Goal: Transaction & Acquisition: Download file/media

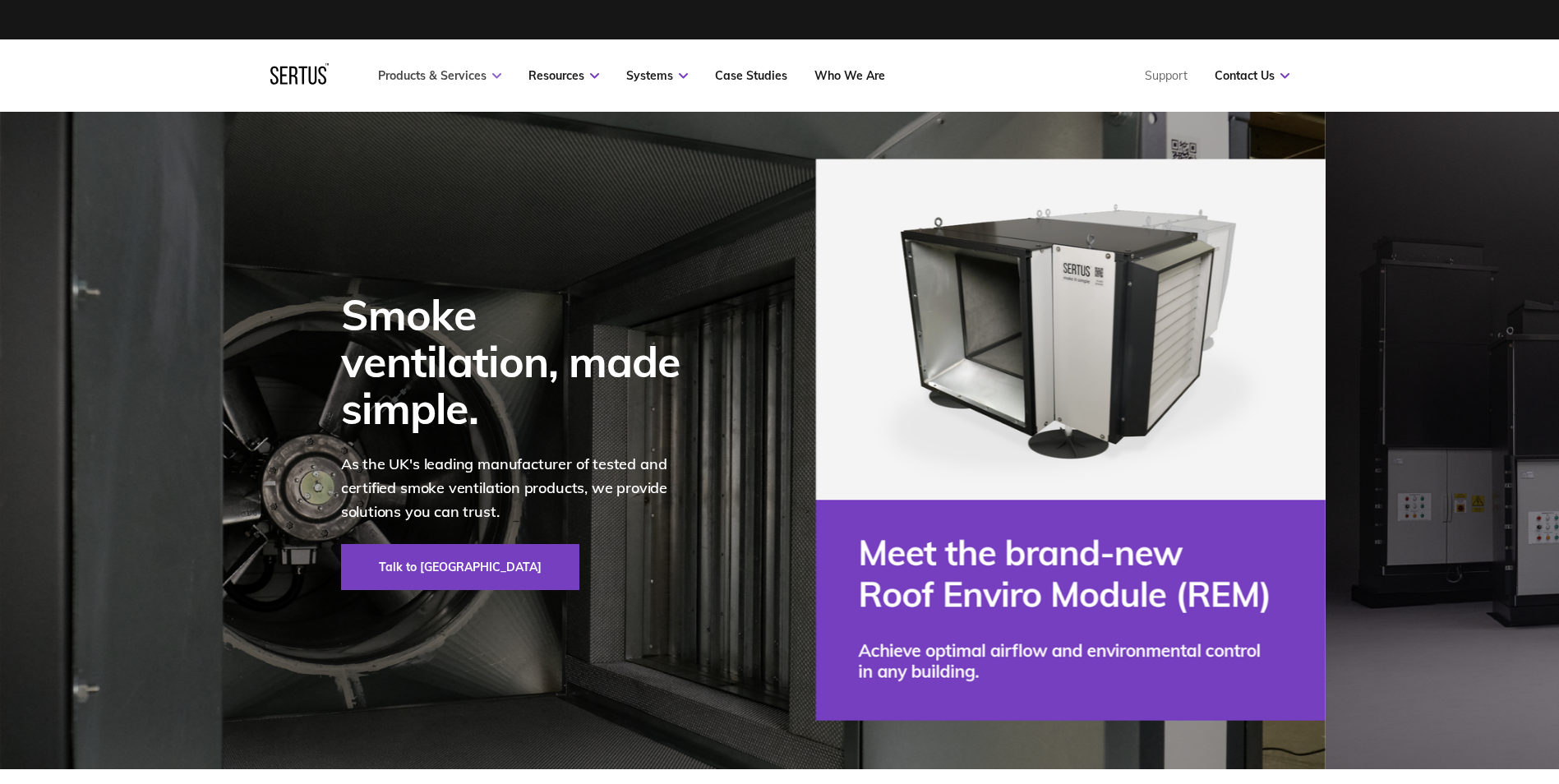
click at [464, 81] on link "Products & Services" at bounding box center [439, 75] width 124 height 15
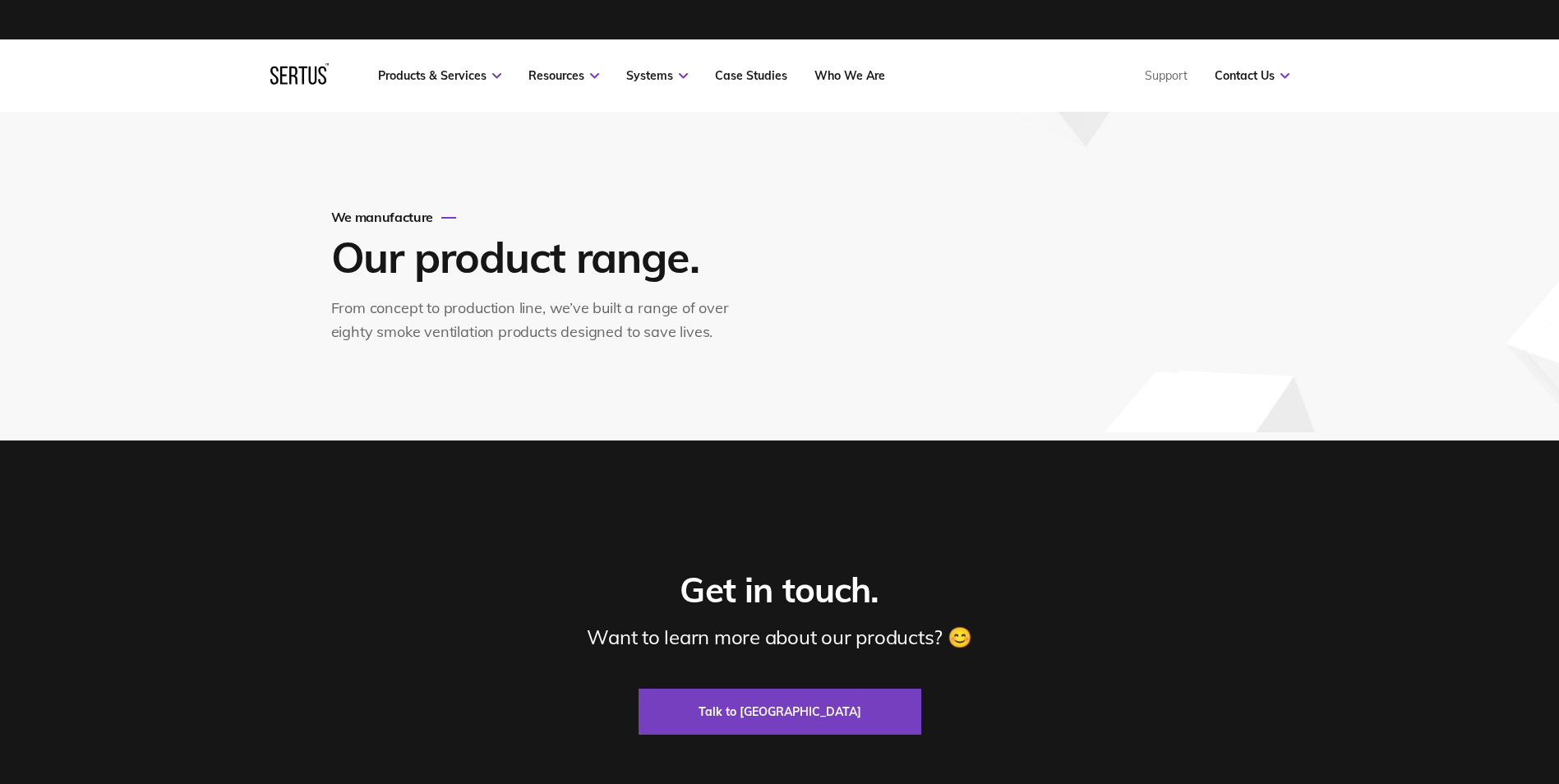
click at [456, 74] on link "Products & Services" at bounding box center [439, 75] width 124 height 15
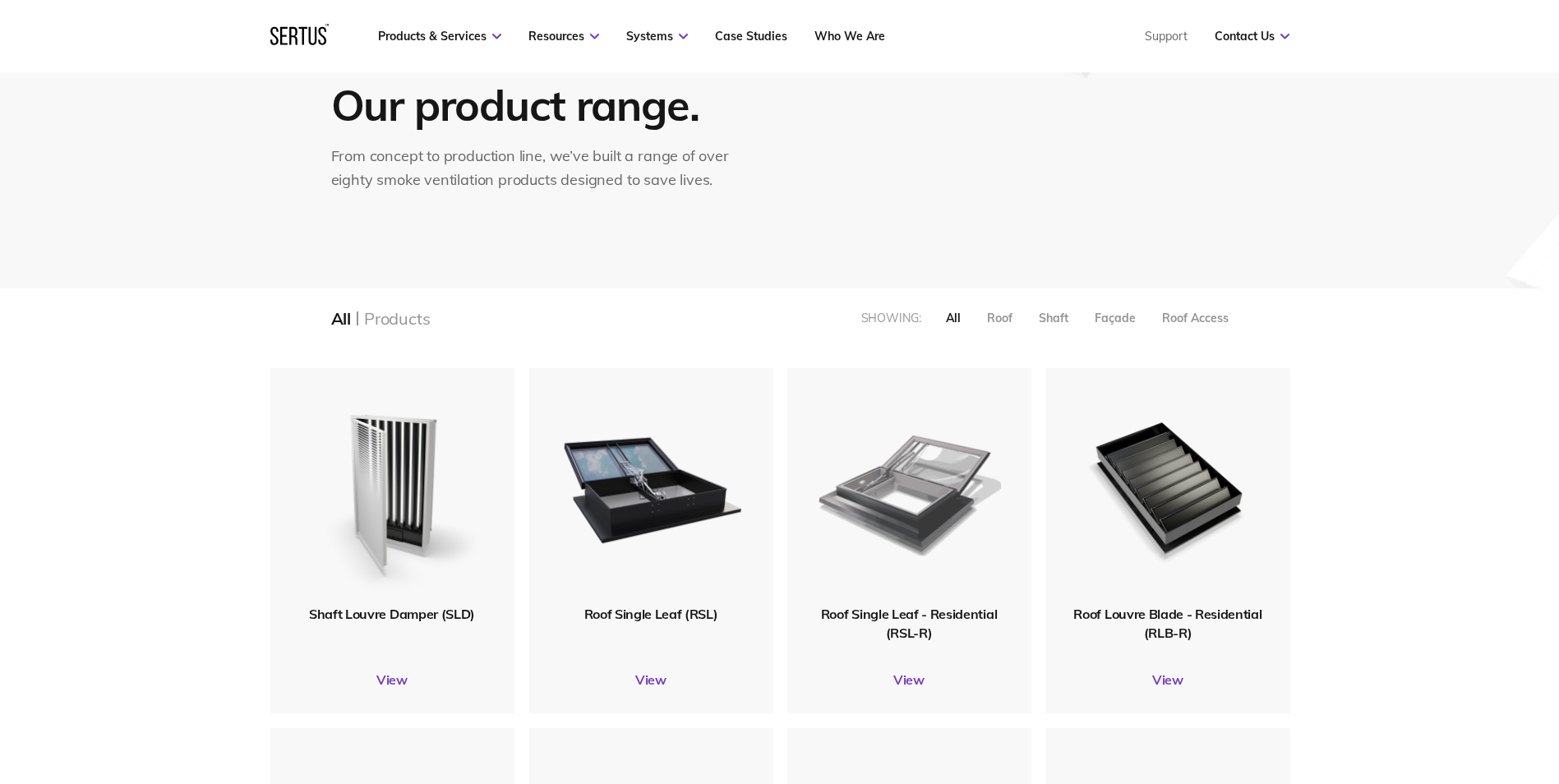
scroll to position [246, 0]
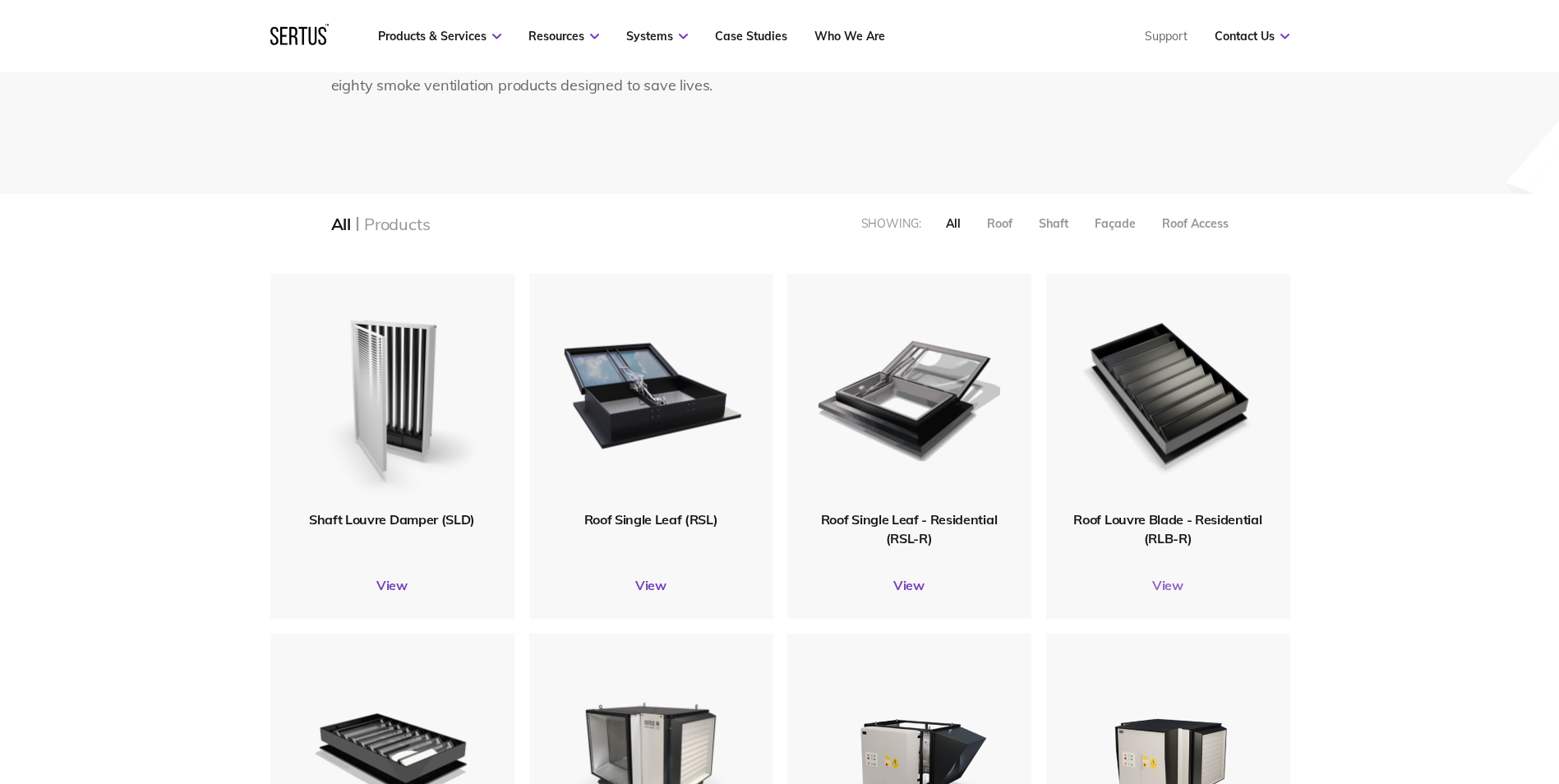
click at [1174, 588] on link "View" at bounding box center [1168, 585] width 244 height 17
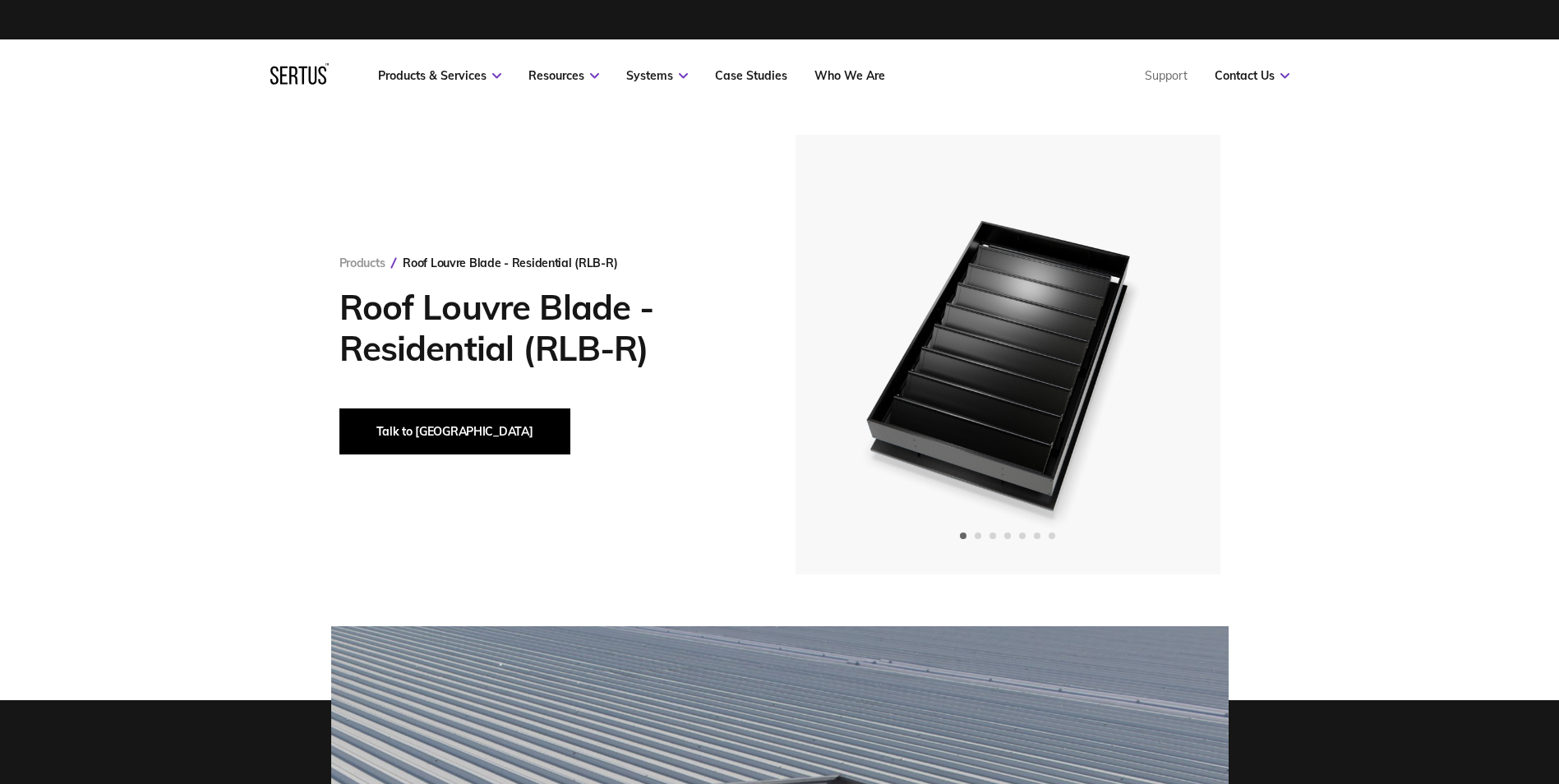
click at [429, 432] on button "Talk to [GEOGRAPHIC_DATA]" at bounding box center [454, 431] width 231 height 46
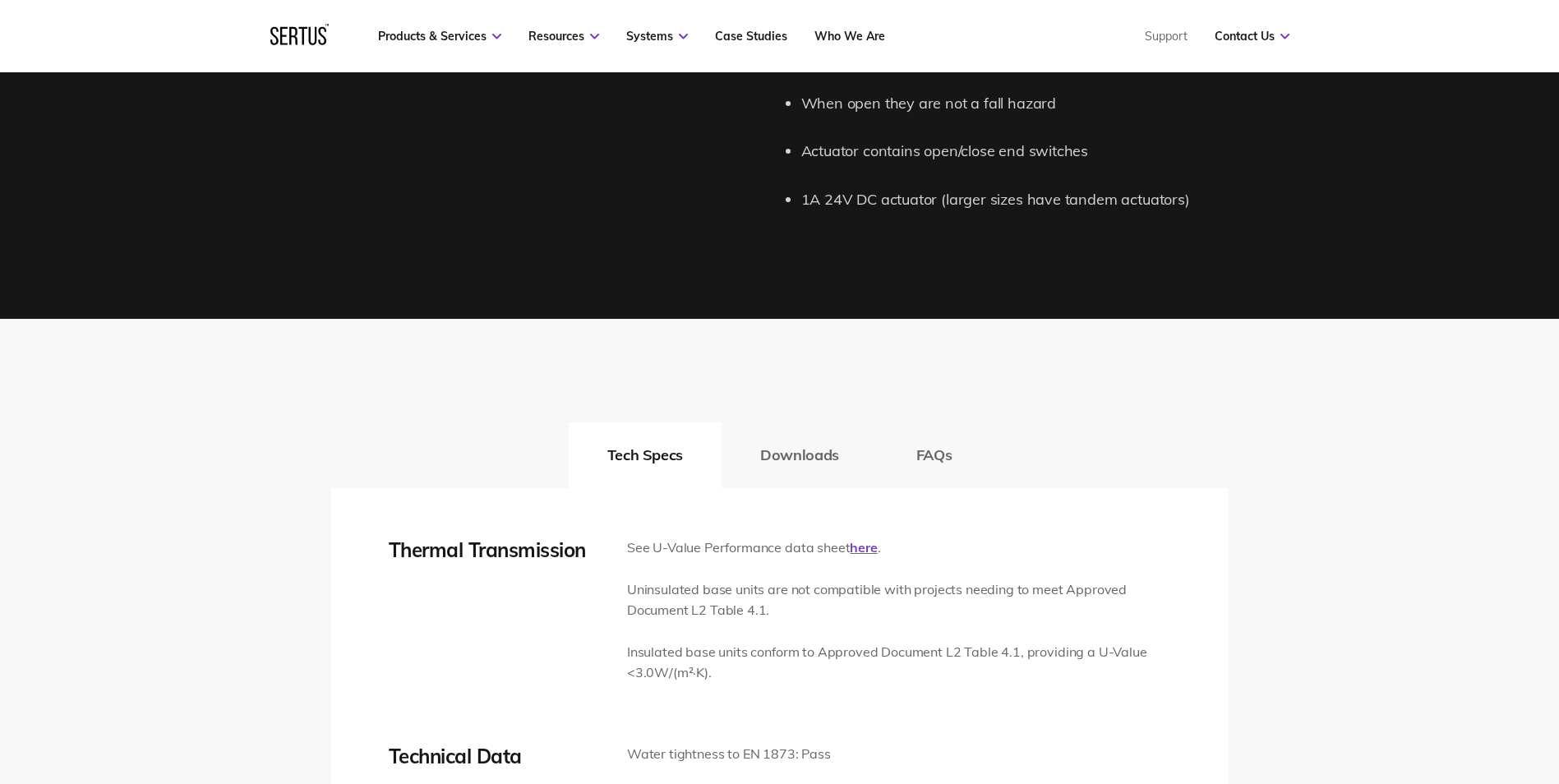
scroll to position [2382, 0]
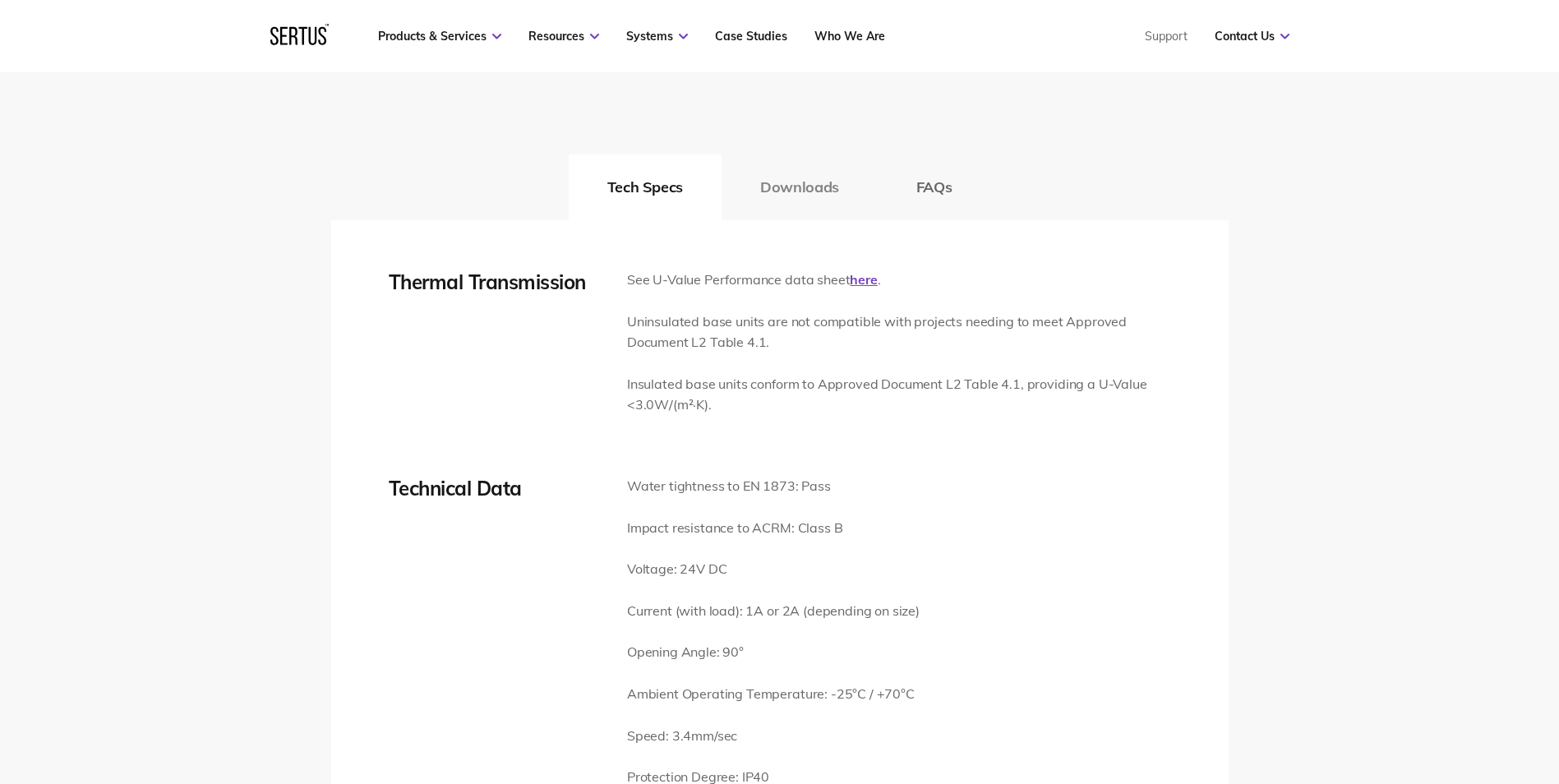
click at [795, 192] on button "Downloads" at bounding box center [799, 188] width 156 height 66
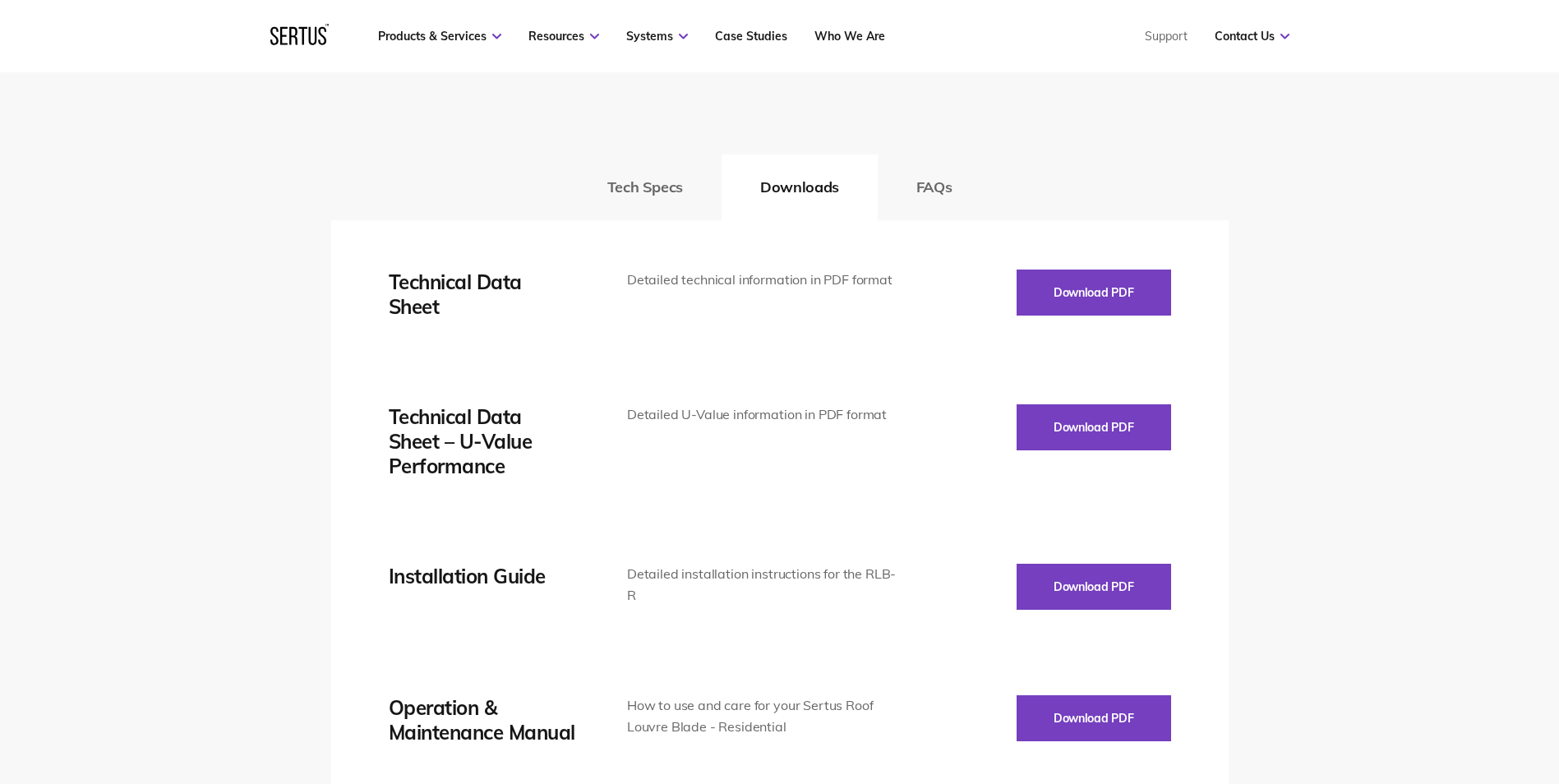
click at [1043, 315] on div "Download PDF" at bounding box center [1034, 294] width 272 height 50
click at [1047, 291] on button "Download PDF" at bounding box center [1094, 292] width 155 height 46
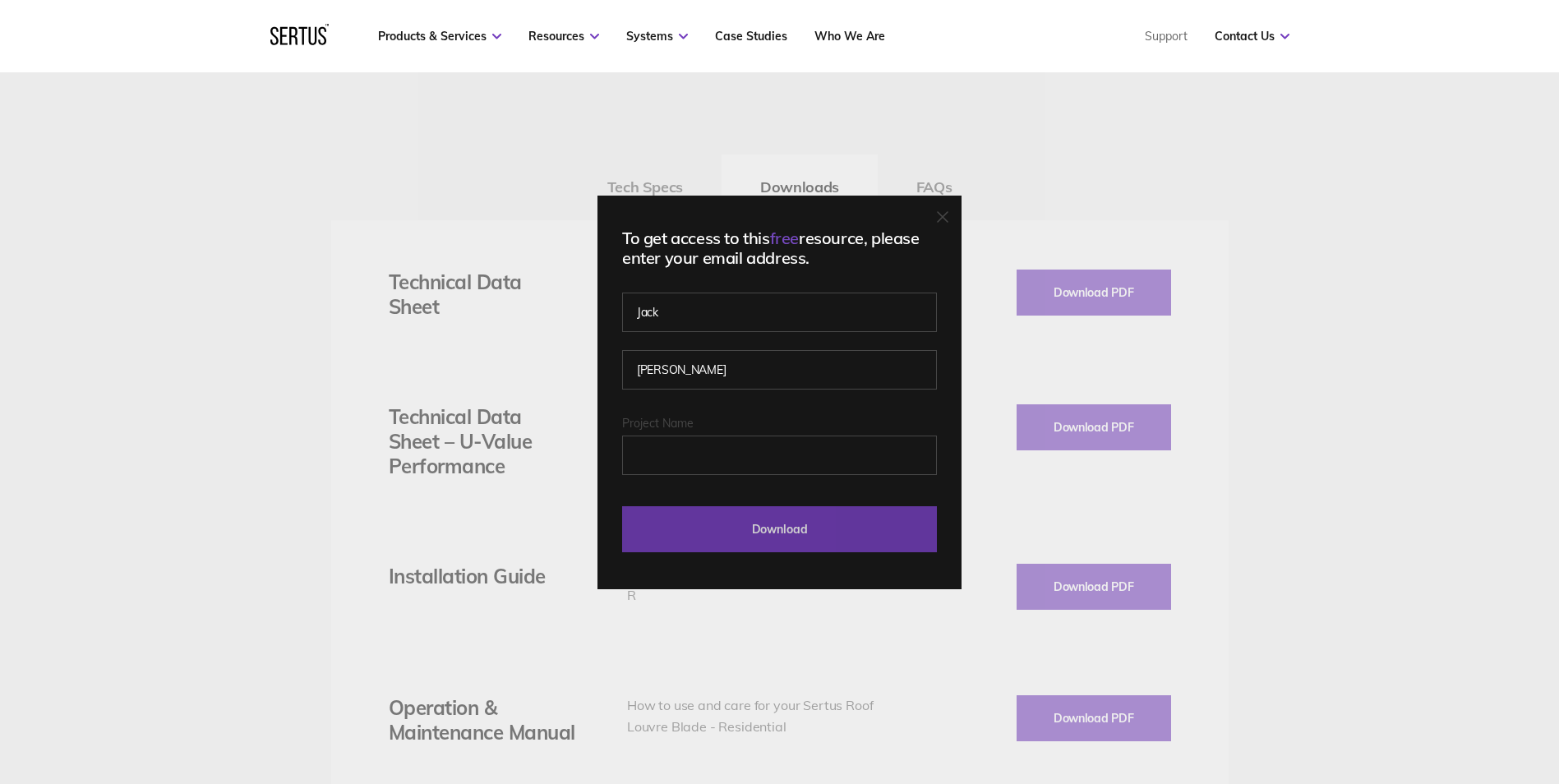
click at [800, 536] on input "Download" at bounding box center [779, 528] width 314 height 46
